Goal: Obtain resource: Download file/media

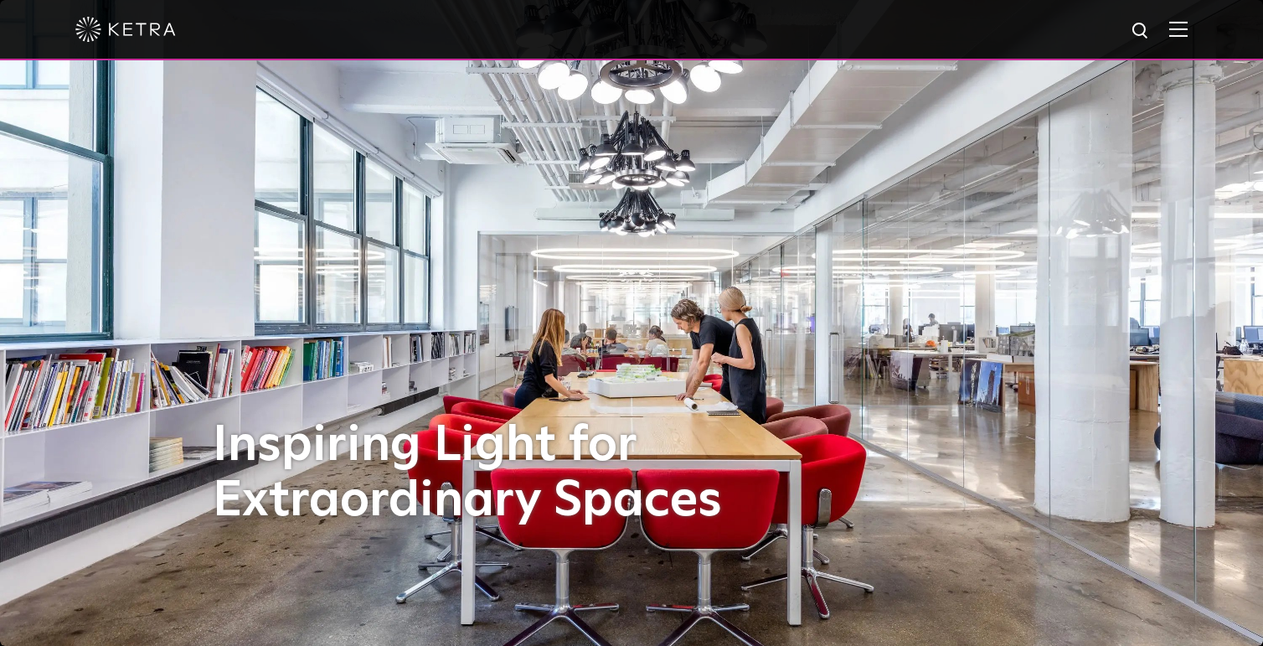
click at [1196, 29] on div at bounding box center [631, 30] width 1263 height 60
click at [1188, 30] on img at bounding box center [1178, 29] width 18 height 16
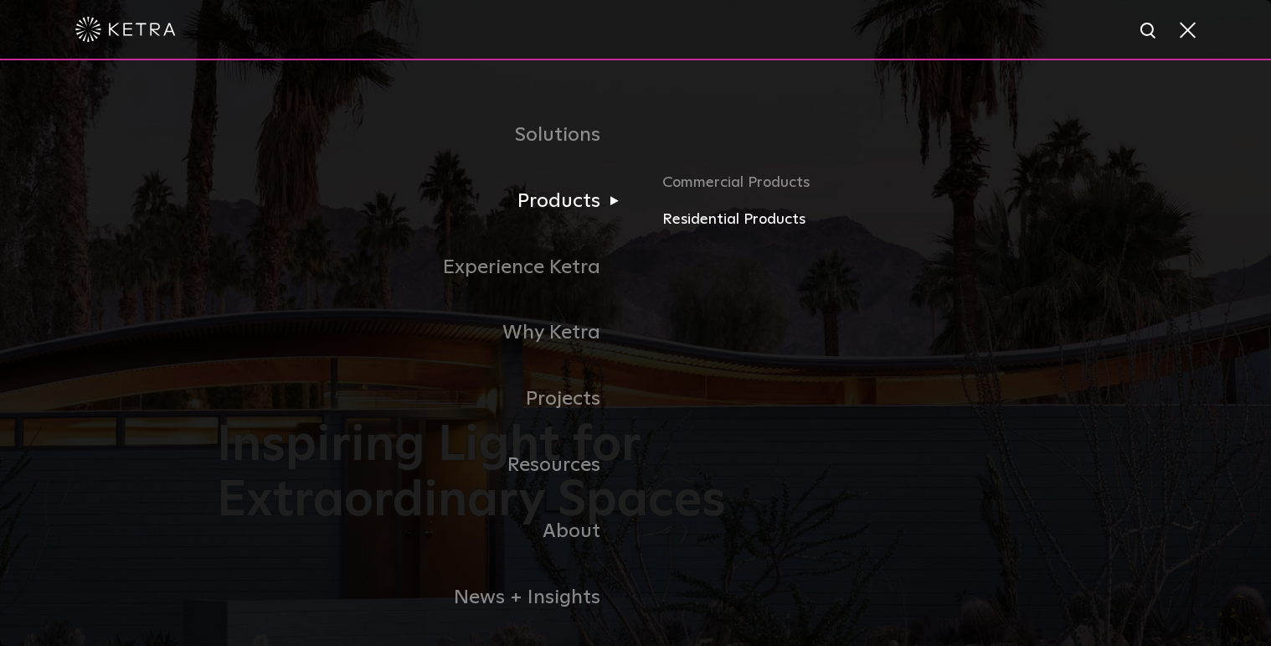
click at [690, 215] on link "Residential Products" at bounding box center [858, 220] width 392 height 24
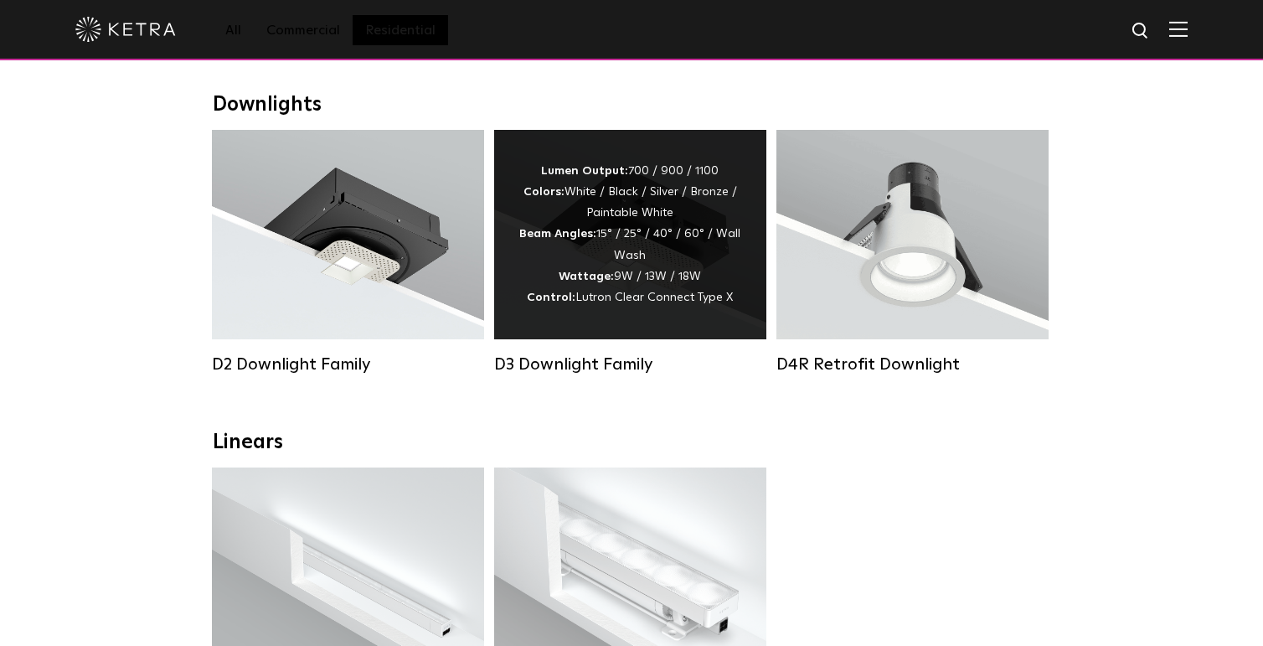
click at [640, 314] on div "Lumen Output: 700 / 900 / 1100 Colors: White / Black / Silver / Bronze / Painta…" at bounding box center [630, 234] width 272 height 209
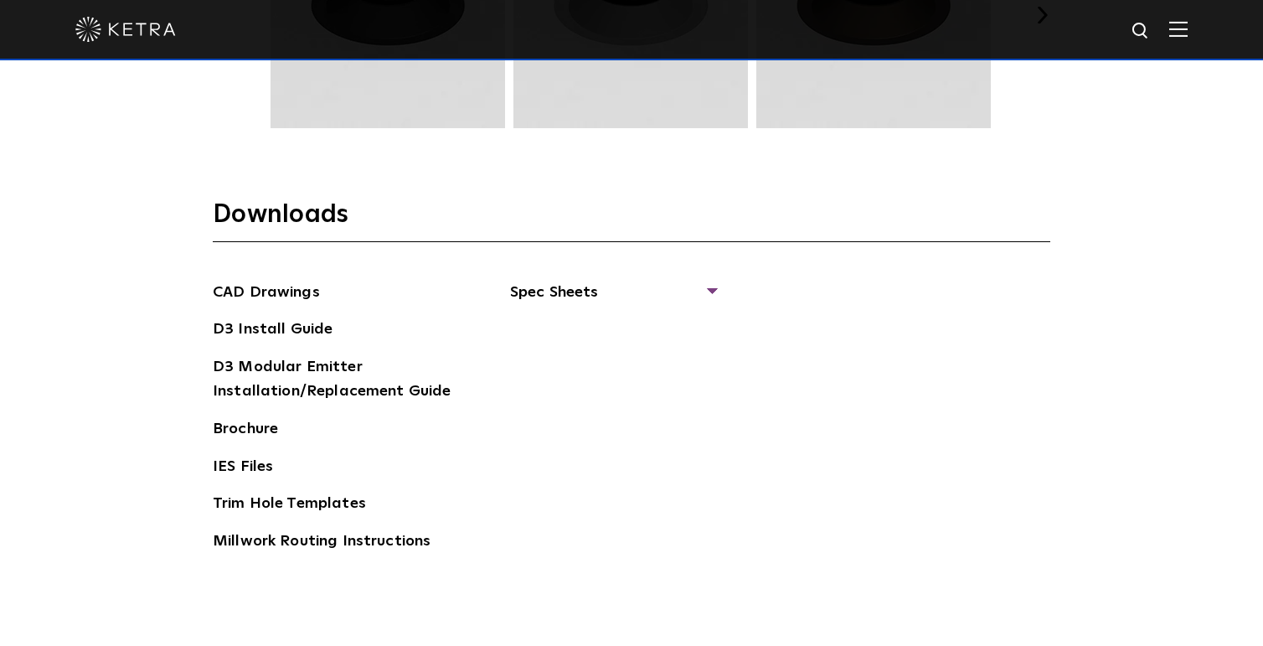
scroll to position [2470, 0]
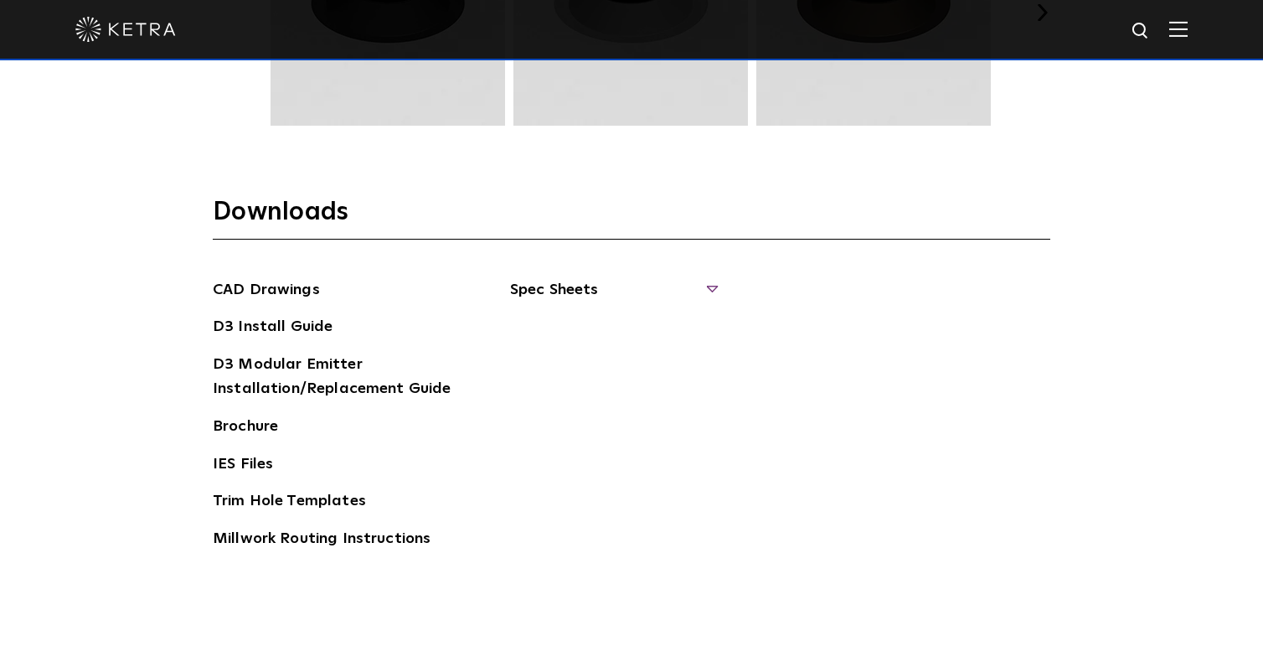
click at [543, 292] on span "Spec Sheets" at bounding box center [612, 296] width 205 height 37
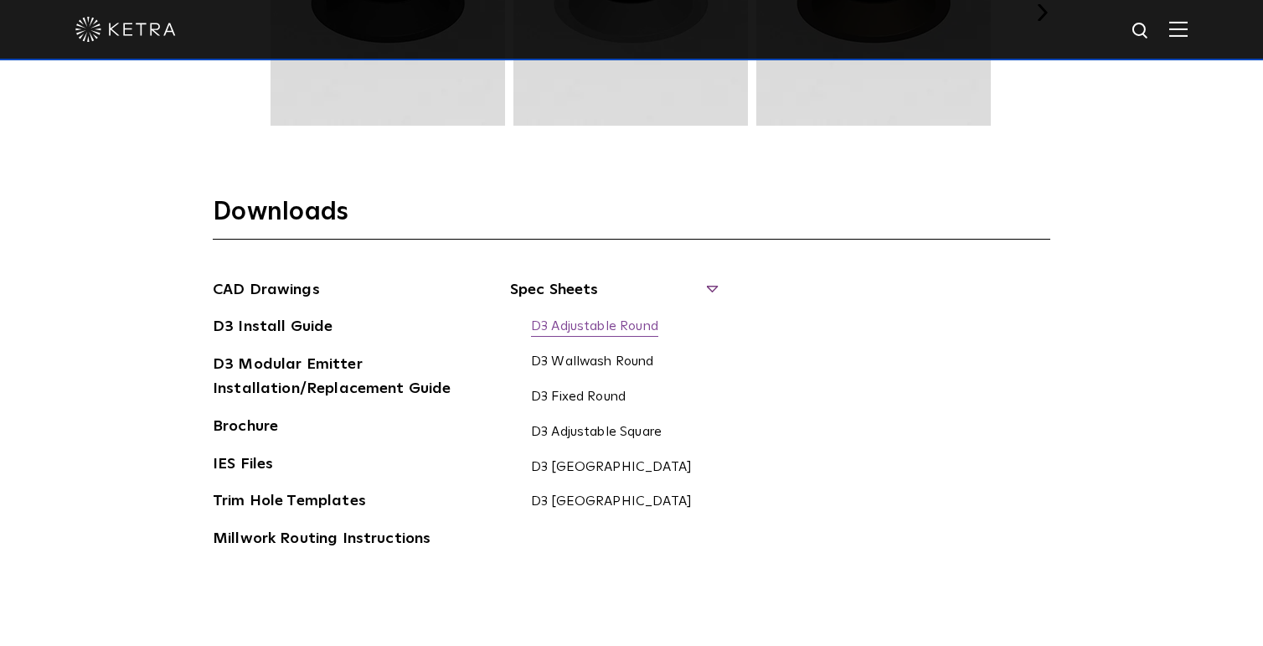
click at [579, 321] on link "D3 Adjustable Round" at bounding box center [594, 327] width 127 height 18
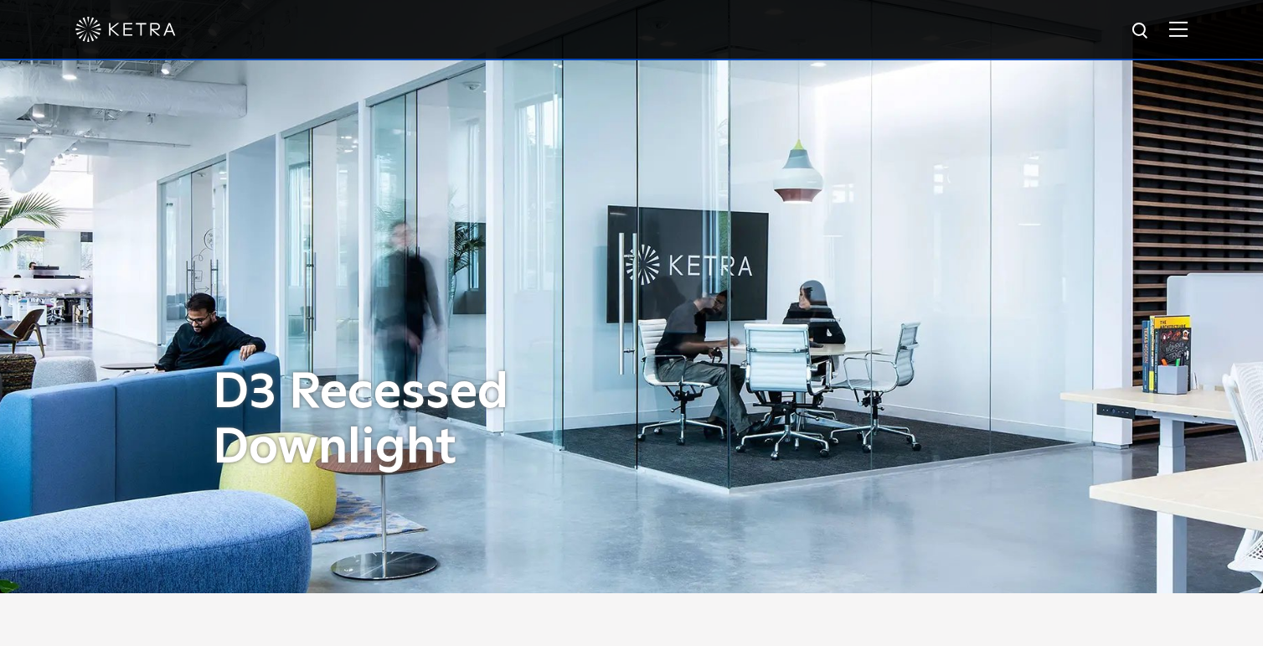
scroll to position [0, 0]
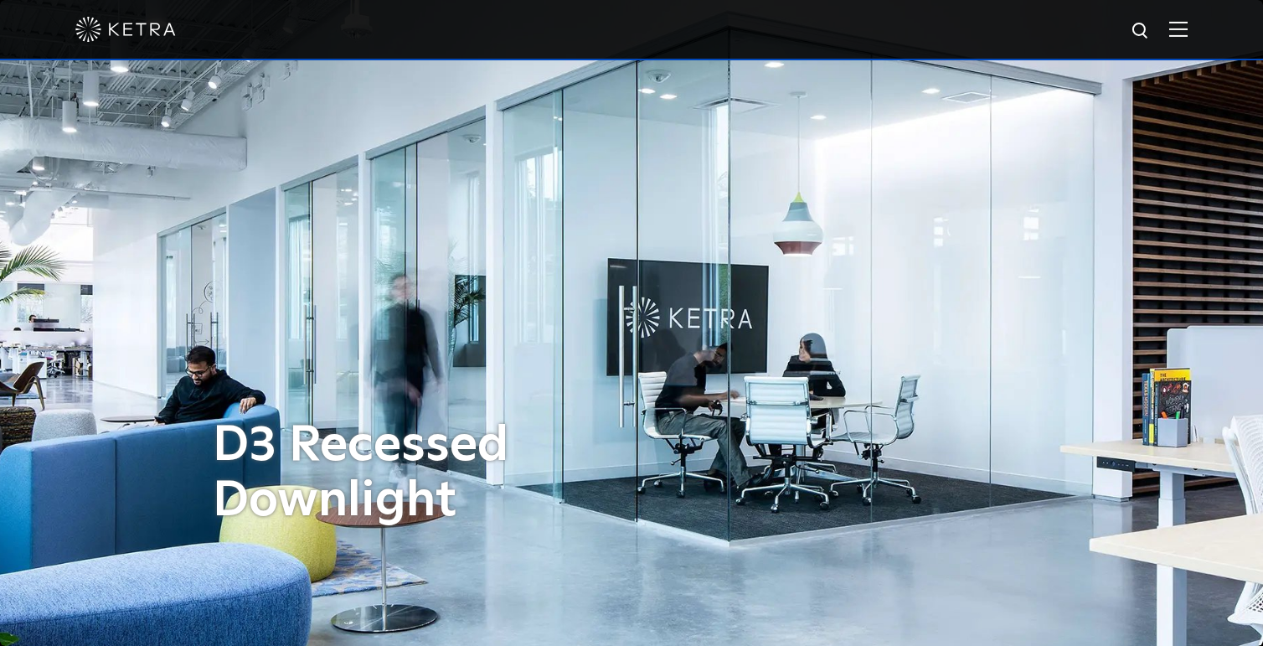
click at [1187, 28] on img at bounding box center [1178, 29] width 18 height 16
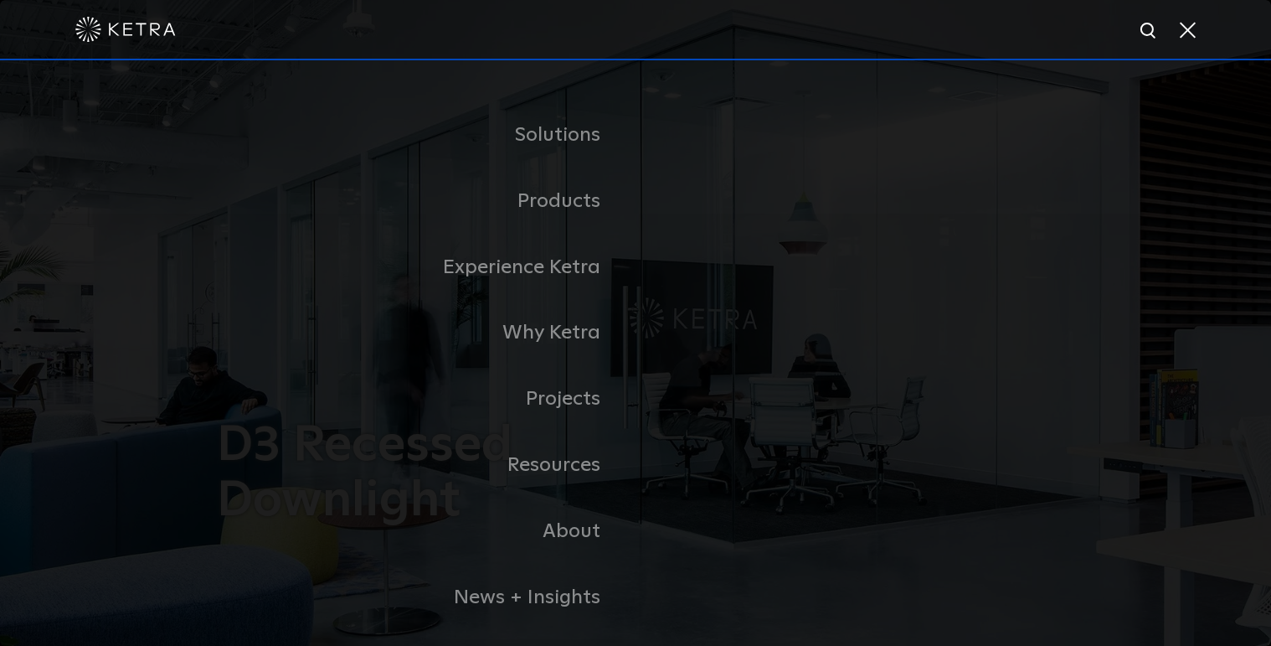
click at [1178, 32] on span at bounding box center [1187, 29] width 18 height 17
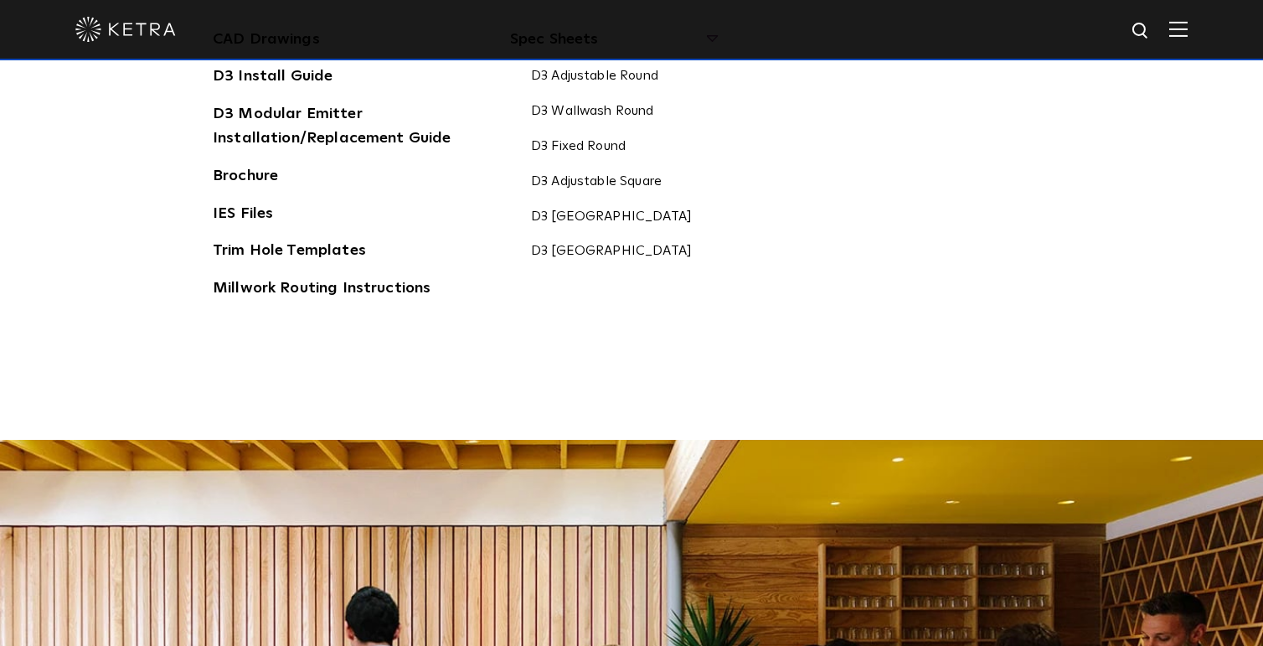
scroll to position [3582, 0]
